Goal: Transaction & Acquisition: Purchase product/service

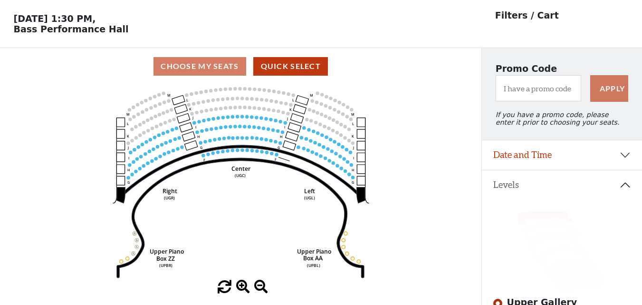
scroll to position [48, 0]
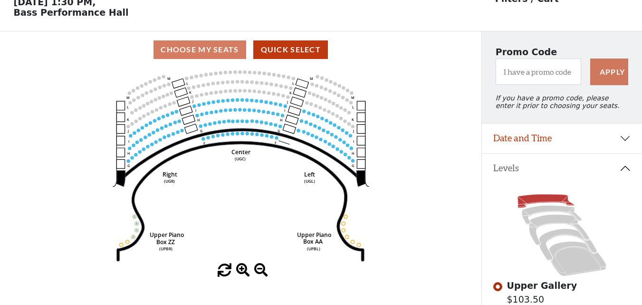
click at [185, 86] on icon "Center (UGC) Right (UGR) Left (UGL) Upper Piano Box ZZ (UPBR) Upper Piano Box A…" at bounding box center [241, 165] width 434 height 195
click at [206, 95] on circle at bounding box center [205, 93] width 3 height 3
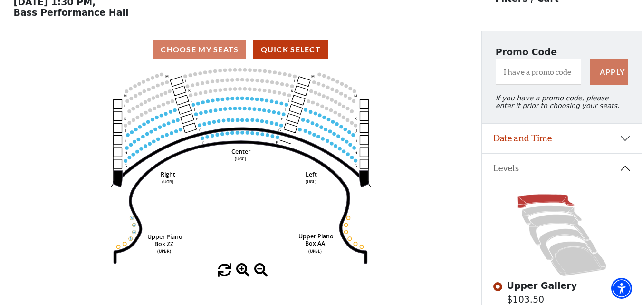
click at [206, 98] on icon "Center (UGC) Right (UGR) Left (UGL) Upper Piano Box ZZ (UPBR) Upper Piano Box A…" at bounding box center [241, 165] width 434 height 195
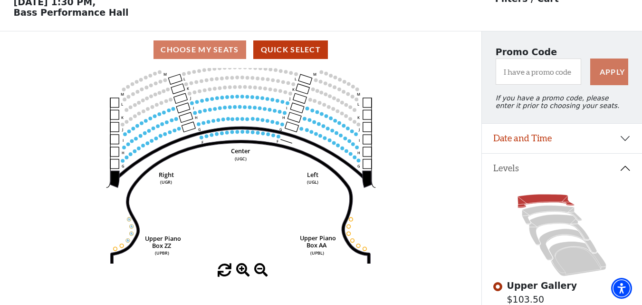
click at [206, 98] on icon "Center (UGC) Right (UGR) Left (UGL) Upper Piano Box ZZ (UPBR) Upper Piano Box A…" at bounding box center [241, 165] width 434 height 195
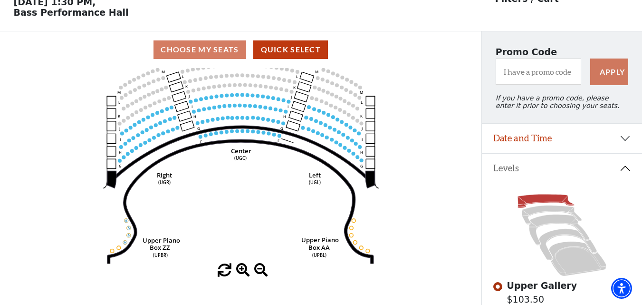
click at [206, 98] on icon "Center (UGC) Right (UGR) Left (UGL) Upper Piano Box ZZ (UPBR) Upper Piano Box A…" at bounding box center [241, 165] width 434 height 195
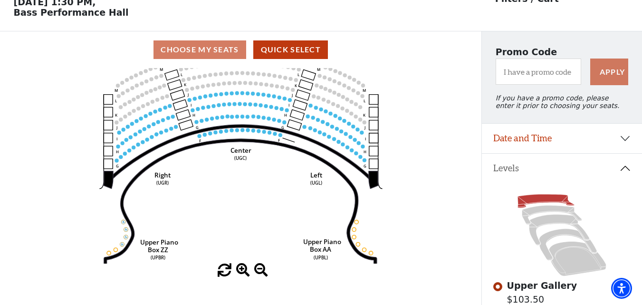
click at [206, 98] on use "Seat Selected" at bounding box center [205, 96] width 4 height 4
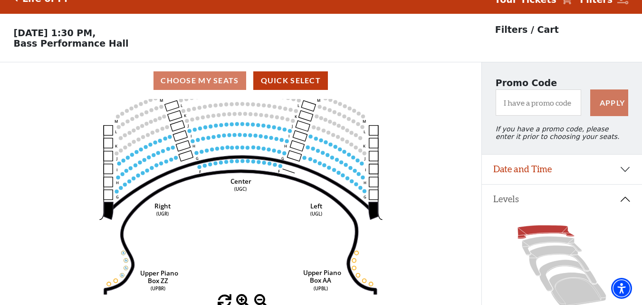
scroll to position [0, 0]
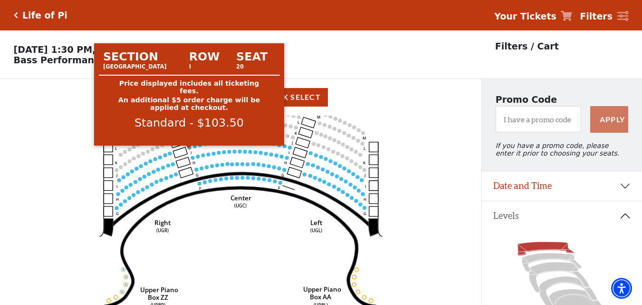
click at [190, 149] on circle at bounding box center [189, 148] width 4 height 4
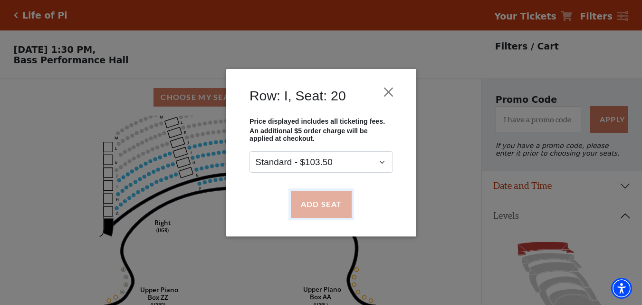
click at [319, 207] on button "Add Seat" at bounding box center [321, 204] width 61 height 27
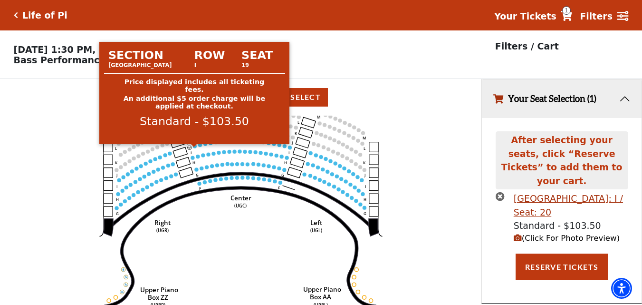
click at [194, 148] on circle at bounding box center [195, 146] width 4 height 4
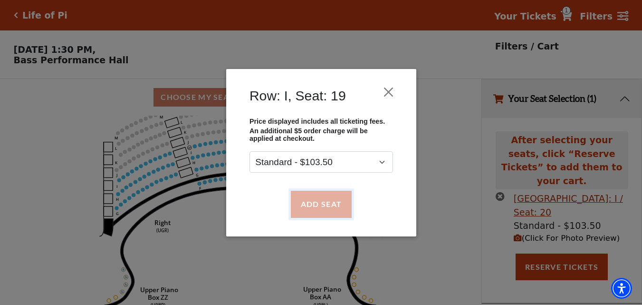
click at [302, 200] on button "Add Seat" at bounding box center [321, 204] width 61 height 27
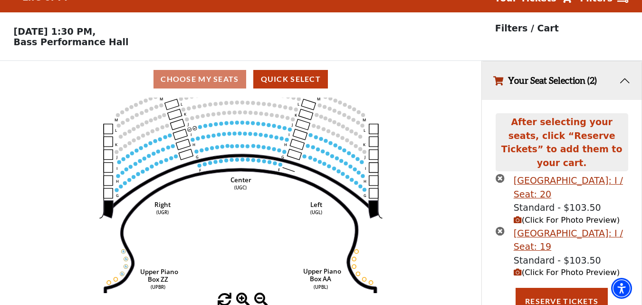
click at [200, 129] on circle at bounding box center [200, 127] width 4 height 4
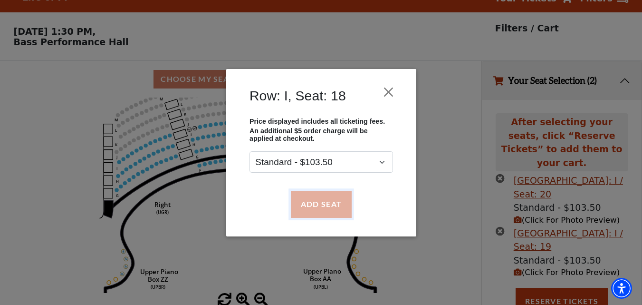
click at [309, 205] on button "Add Seat" at bounding box center [321, 204] width 61 height 27
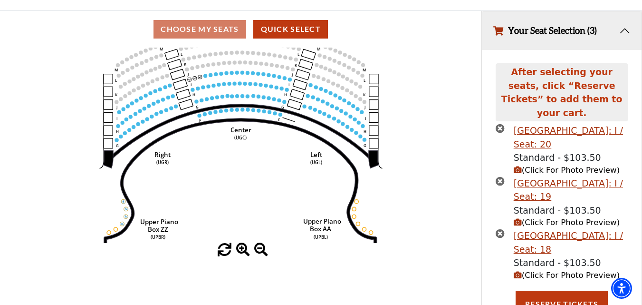
scroll to position [71, 0]
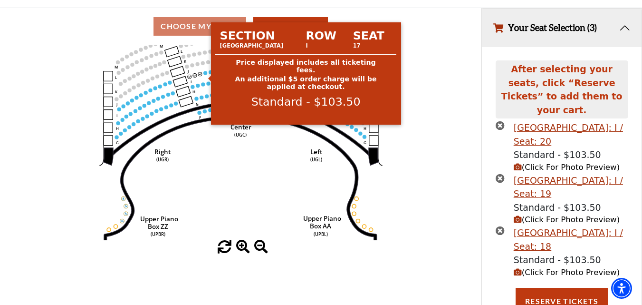
click at [205, 75] on circle at bounding box center [206, 73] width 4 height 4
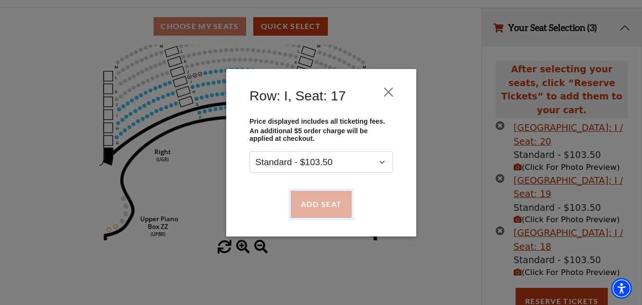
click at [314, 195] on button "Add Seat" at bounding box center [321, 204] width 61 height 27
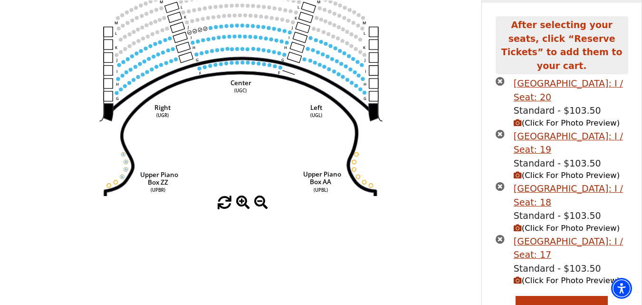
scroll to position [123, 0]
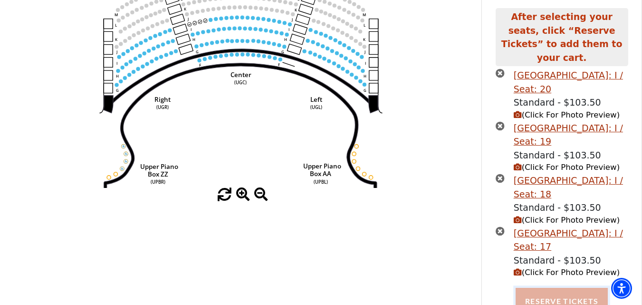
click at [558, 288] on button "Reserve Tickets" at bounding box center [562, 301] width 92 height 27
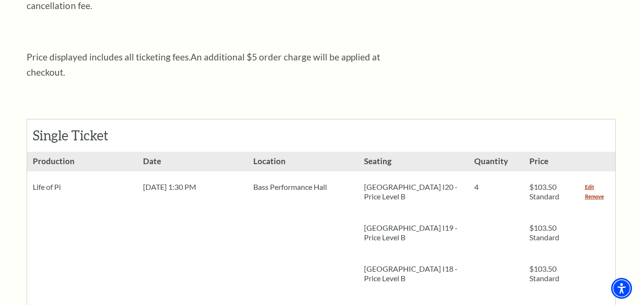
scroll to position [333, 0]
click at [589, 193] on link "Remove" at bounding box center [594, 198] width 19 height 10
